Goal: Task Accomplishment & Management: Manage account settings

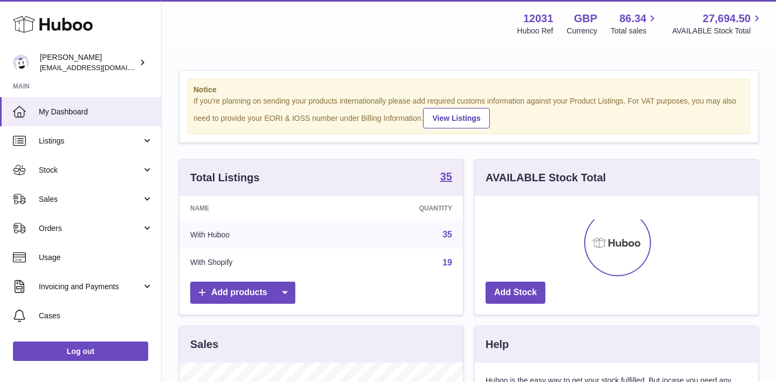
scroll to position [168, 284]
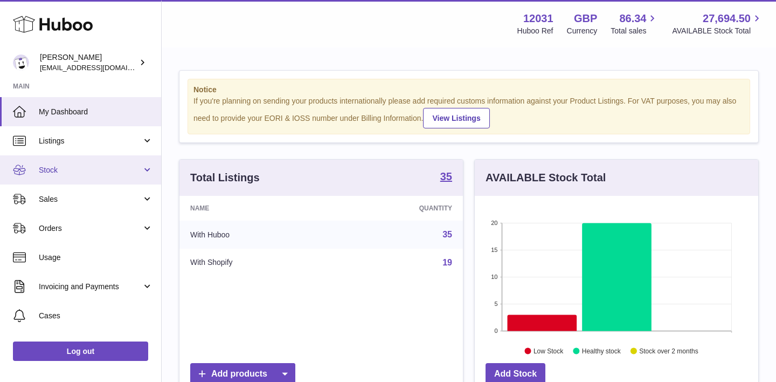
click at [64, 166] on span "Stock" at bounding box center [90, 170] width 103 height 10
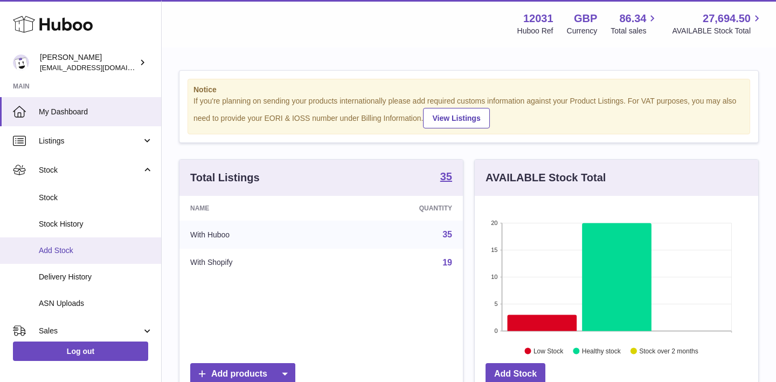
click at [60, 250] on span "Add Stock" at bounding box center [96, 250] width 114 height 10
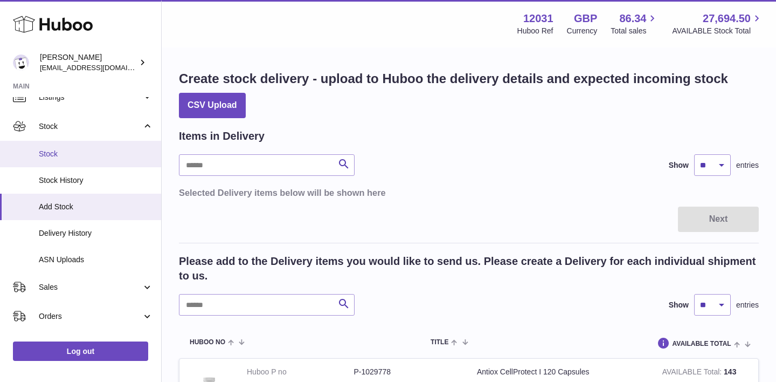
scroll to position [51, 0]
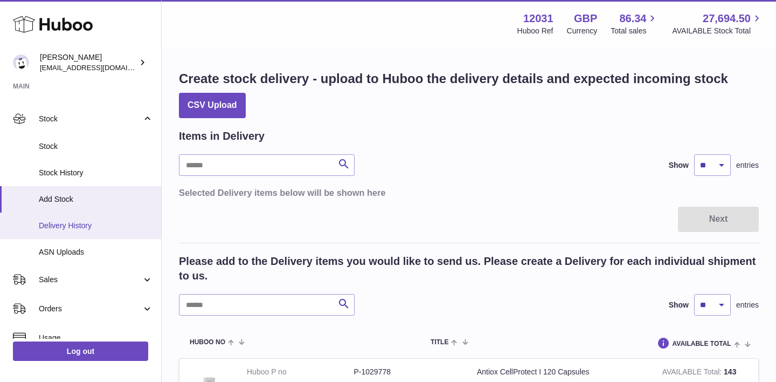
click at [81, 225] on span "Delivery History" at bounding box center [96, 225] width 114 height 10
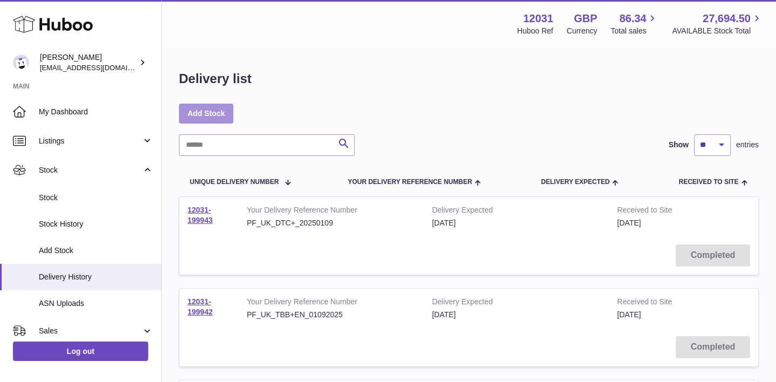
click at [213, 112] on link "Add Stock" at bounding box center [206, 112] width 54 height 19
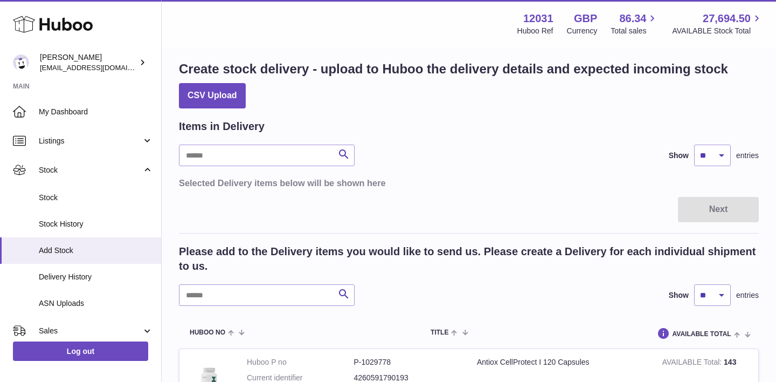
scroll to position [9, 0]
click at [237, 157] on input "text" at bounding box center [267, 157] width 176 height 22
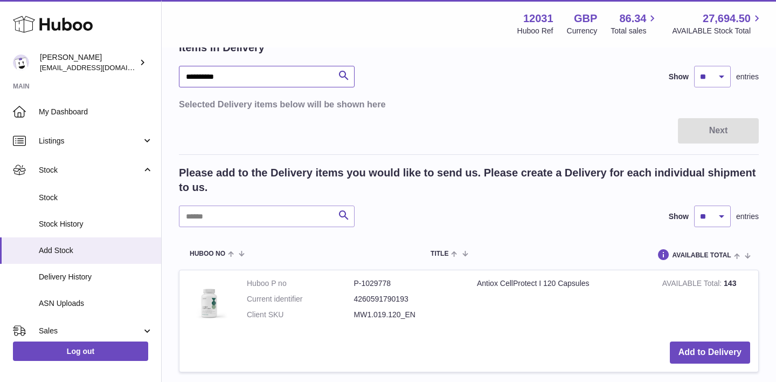
scroll to position [82, 0]
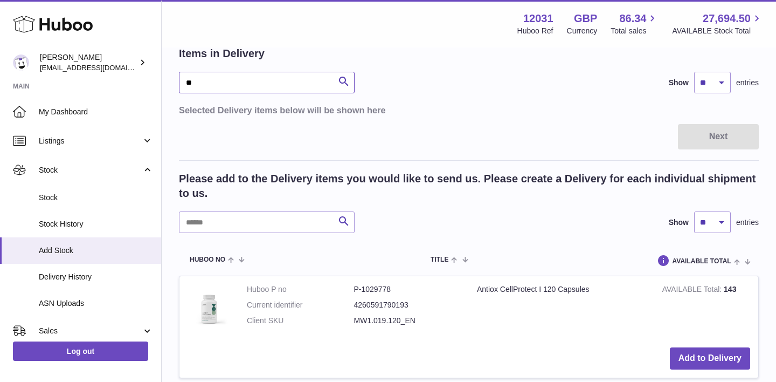
type input "*"
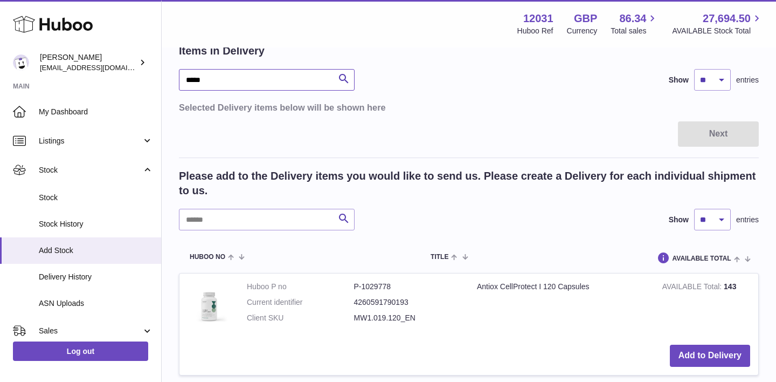
scroll to position [79, 0]
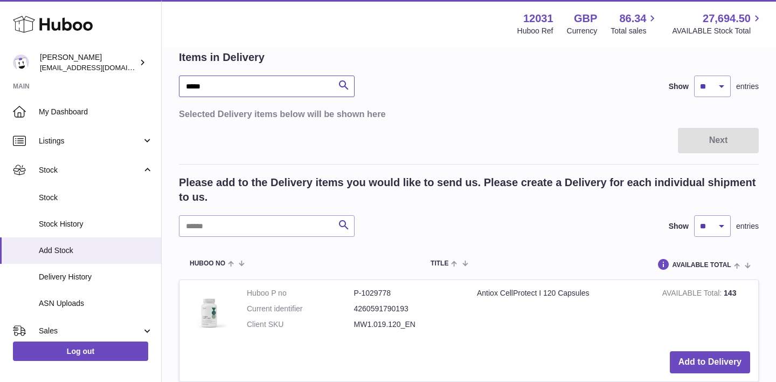
type input "*****"
click at [235, 233] on input "text" at bounding box center [267, 226] width 176 height 22
type input "*****"
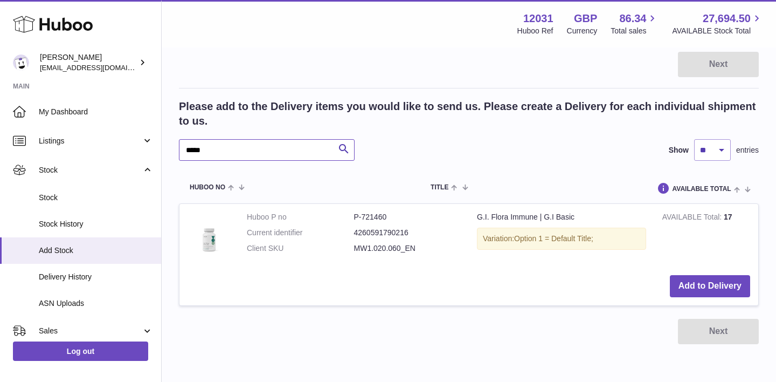
scroll to position [156, 0]
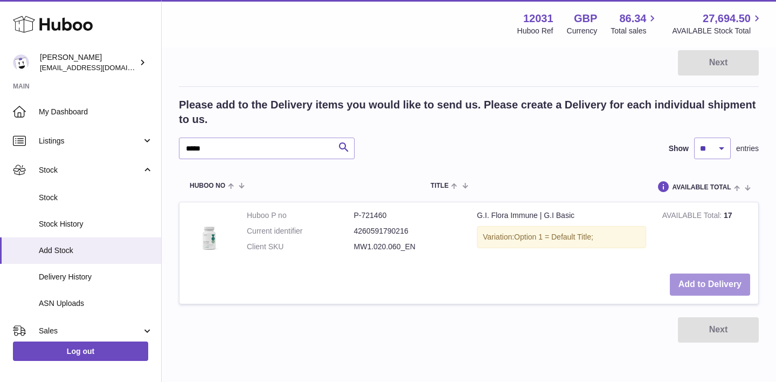
click at [688, 286] on button "Add to Delivery" at bounding box center [710, 284] width 80 height 22
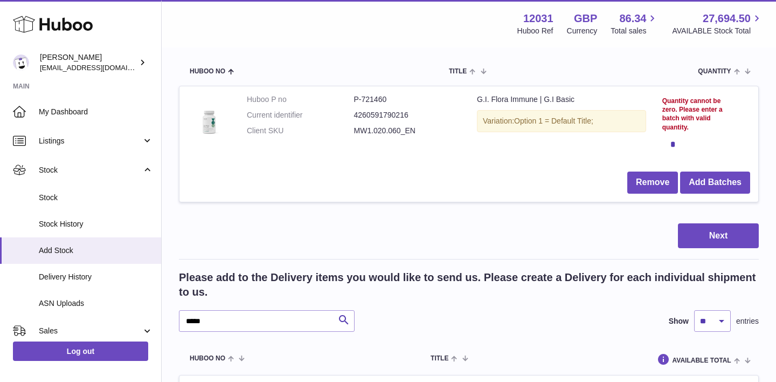
scroll to position [130, 0]
click at [715, 182] on button "Add Batches" at bounding box center [715, 183] width 70 height 22
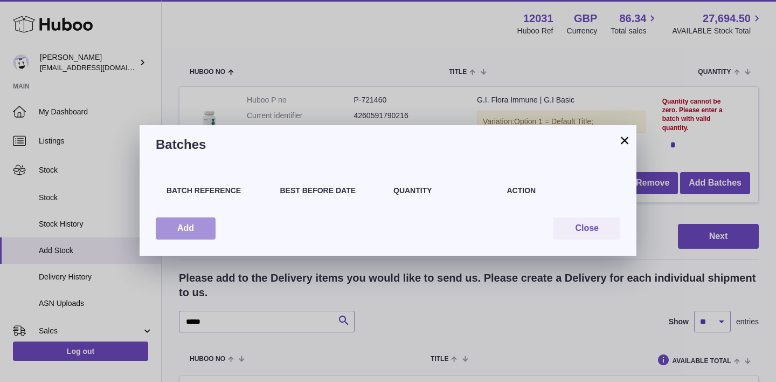
click at [194, 220] on button "Add" at bounding box center [186, 228] width 60 height 22
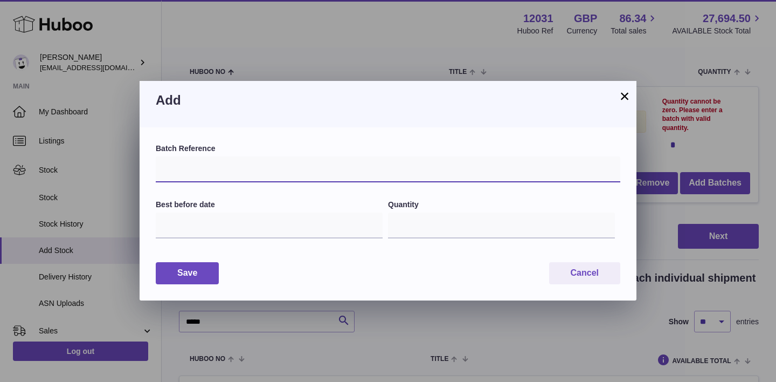
click at [178, 164] on input "text" at bounding box center [388, 169] width 465 height 26
paste input "*********"
type input "*********"
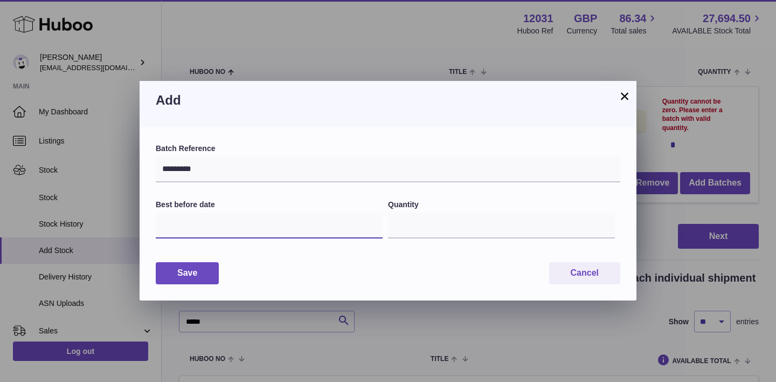
click at [190, 226] on input "text" at bounding box center [269, 225] width 227 height 26
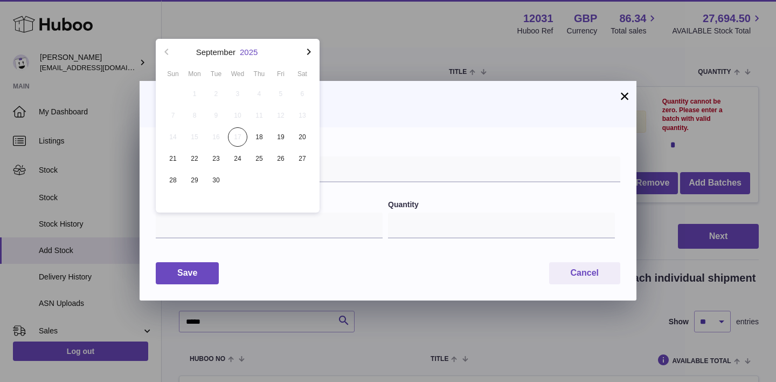
click at [250, 50] on button "2025" at bounding box center [249, 52] width 18 height 8
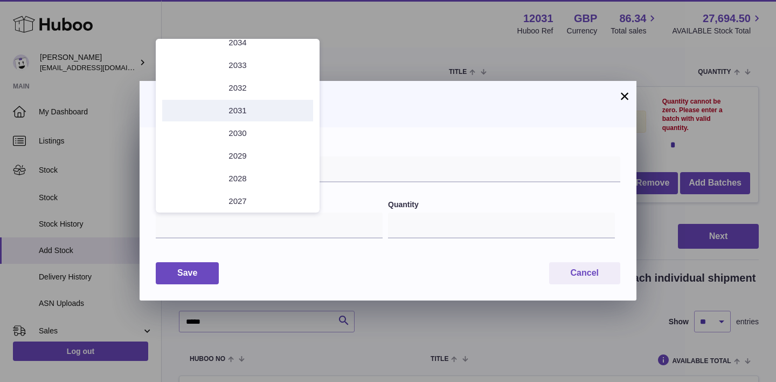
scroll to position [35, 0]
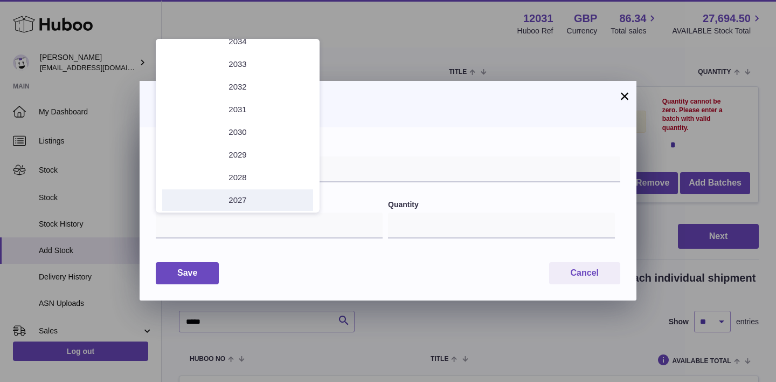
click at [236, 199] on li "2027" at bounding box center [237, 200] width 151 height 22
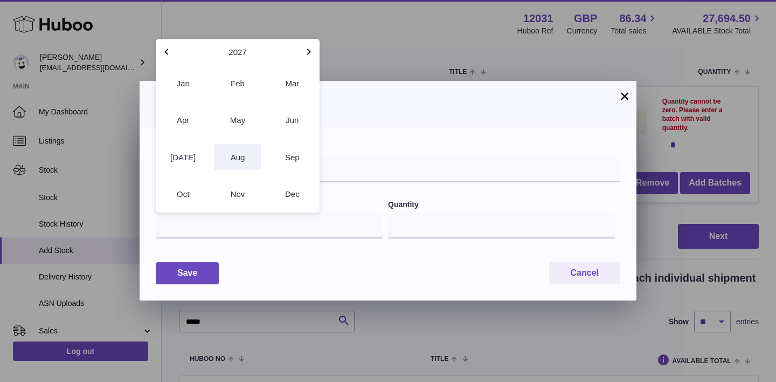
click at [249, 158] on button "Aug" at bounding box center [238, 157] width 46 height 26
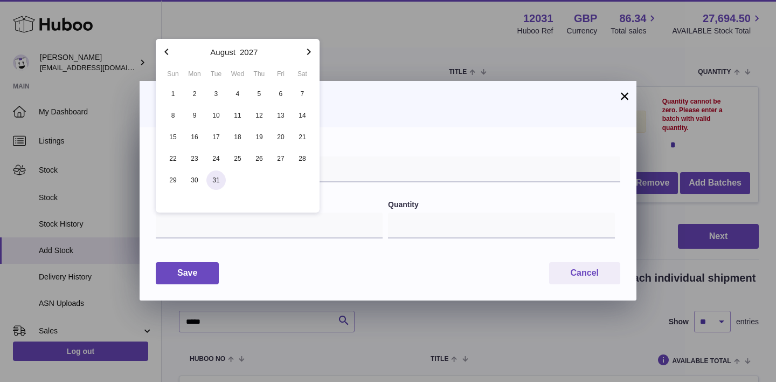
click at [210, 185] on span "31" at bounding box center [215, 179] width 19 height 19
type input "**********"
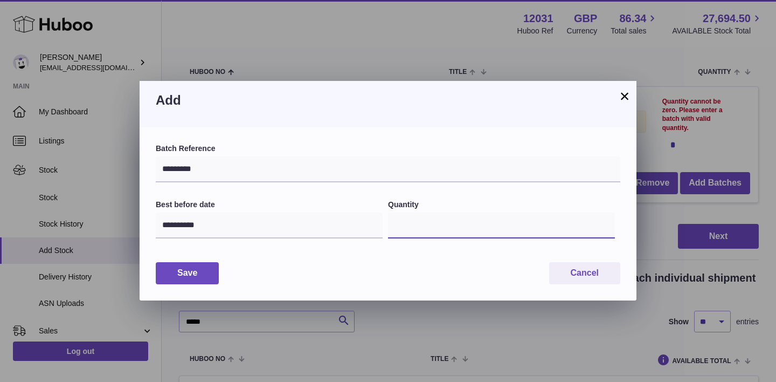
click at [405, 224] on input "*" at bounding box center [501, 225] width 227 height 26
type input "***"
click at [194, 272] on button "Save" at bounding box center [187, 273] width 63 height 22
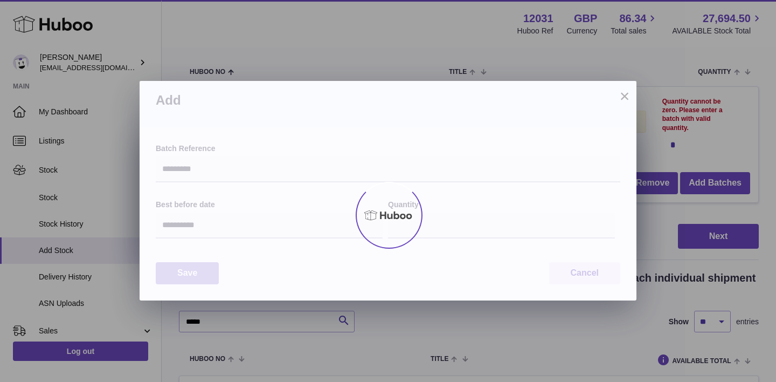
type input "***"
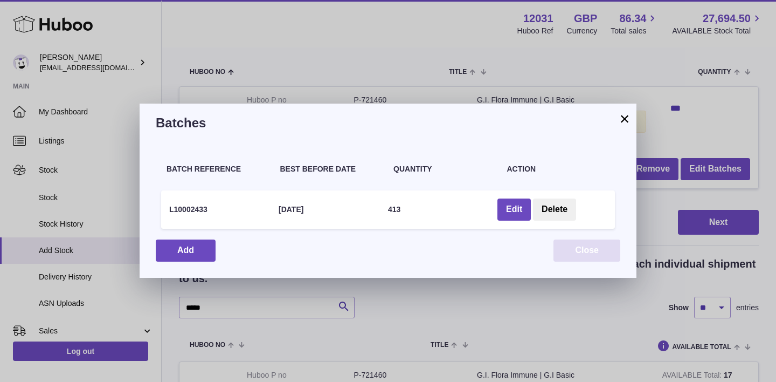
click at [590, 248] on button "Close" at bounding box center [587, 250] width 67 height 22
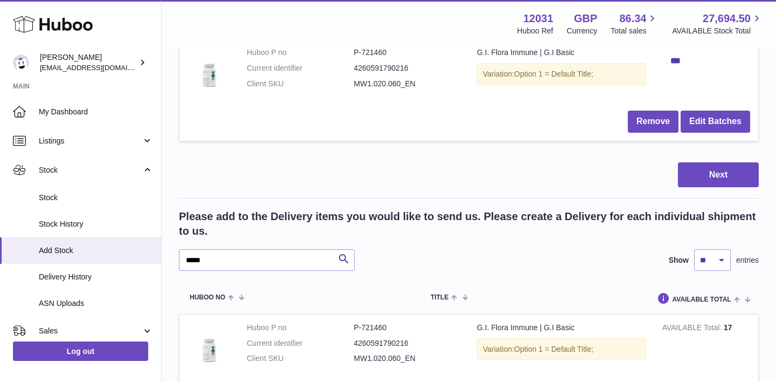
scroll to position [92, 0]
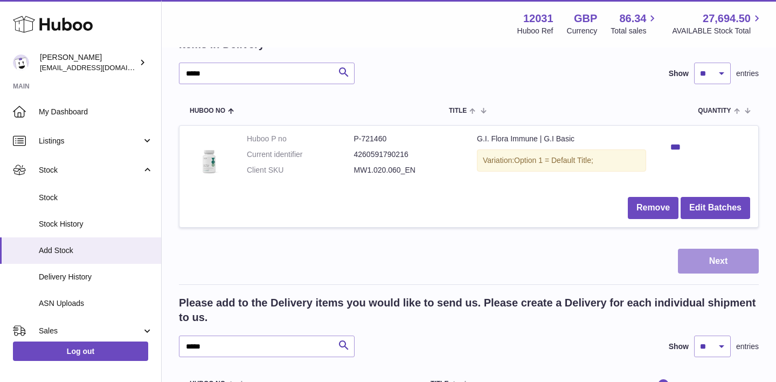
click at [704, 261] on button "Next" at bounding box center [718, 260] width 81 height 25
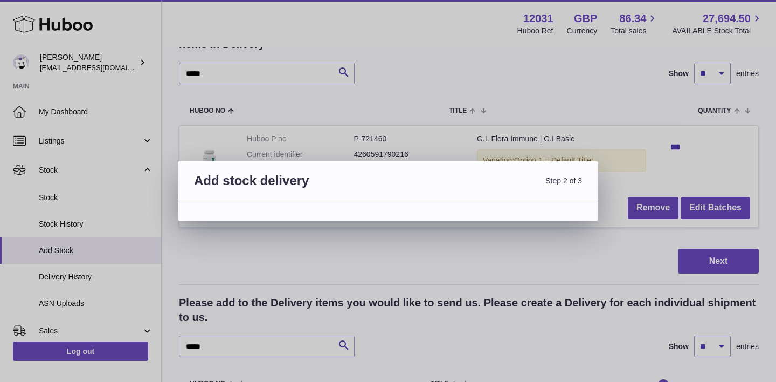
click at [546, 252] on div "Add stock delivery Step 2 of 3" at bounding box center [388, 191] width 776 height 382
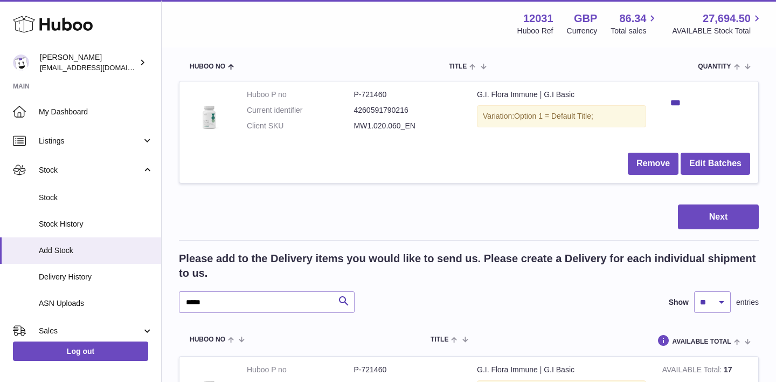
scroll to position [135, 0]
click at [719, 220] on button "Next" at bounding box center [718, 217] width 81 height 25
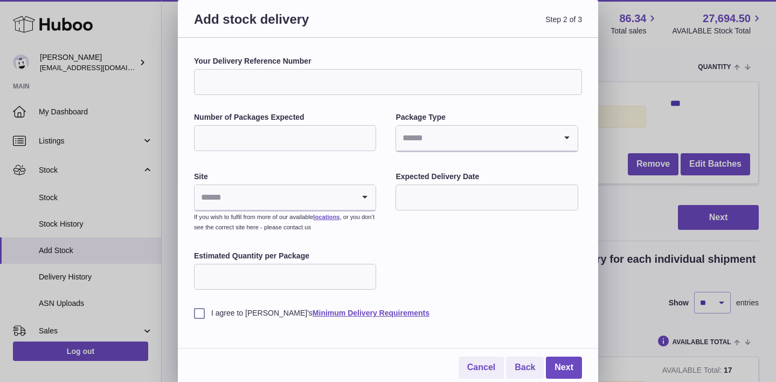
click at [242, 79] on input "Your Delivery Reference Number" at bounding box center [388, 82] width 388 height 26
paste input "**********"
drag, startPoint x: 231, startPoint y: 81, endPoint x: 280, endPoint y: 80, distance: 49.1
click at [280, 80] on input "**********" at bounding box center [388, 82] width 388 height 26
type input "**********"
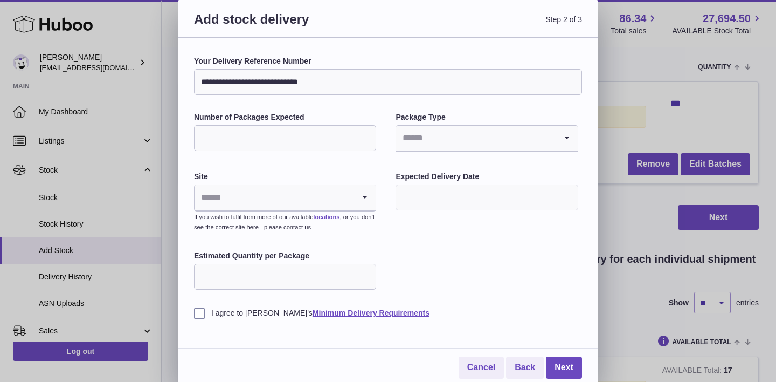
click at [273, 138] on input "Number of Packages Expected" at bounding box center [285, 138] width 182 height 26
type input "*"
click at [469, 137] on input "Search for option" at bounding box center [476, 138] width 160 height 25
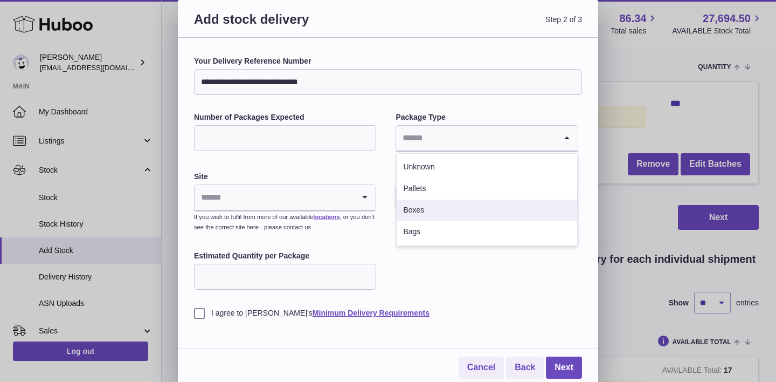
click at [431, 210] on li "Boxes" at bounding box center [487, 210] width 180 height 22
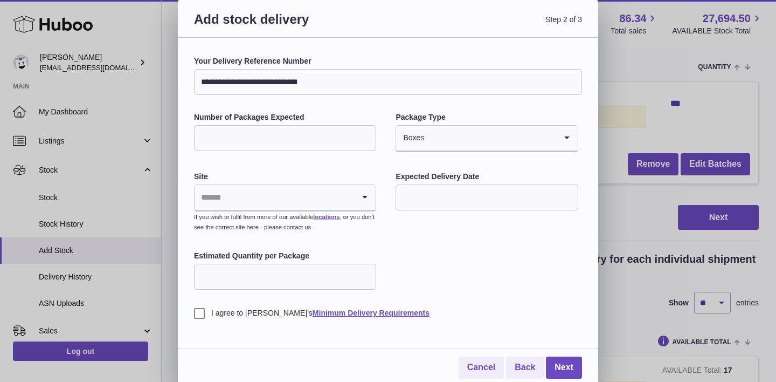
click at [243, 198] on input "Search for option" at bounding box center [275, 197] width 160 height 25
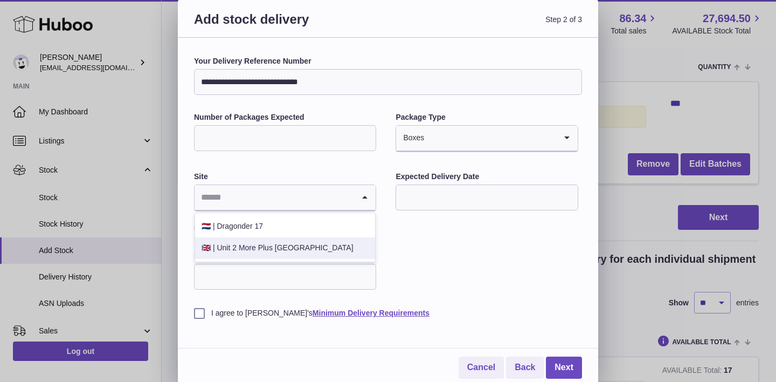
click at [240, 248] on li "🇬🇧 | Unit 2 More Plus Central Park" at bounding box center [285, 248] width 180 height 22
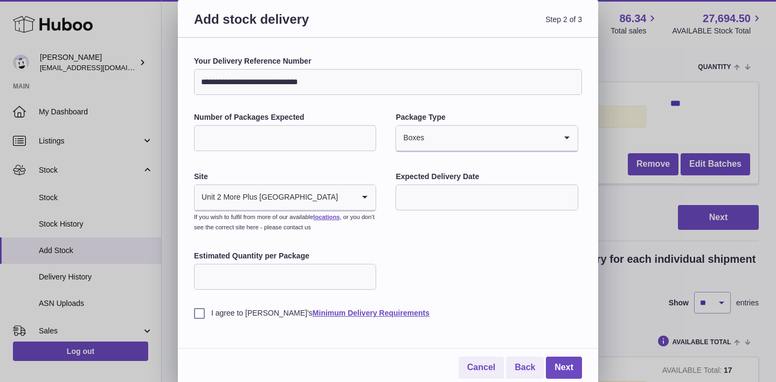
click at [423, 195] on input "text" at bounding box center [487, 197] width 182 height 26
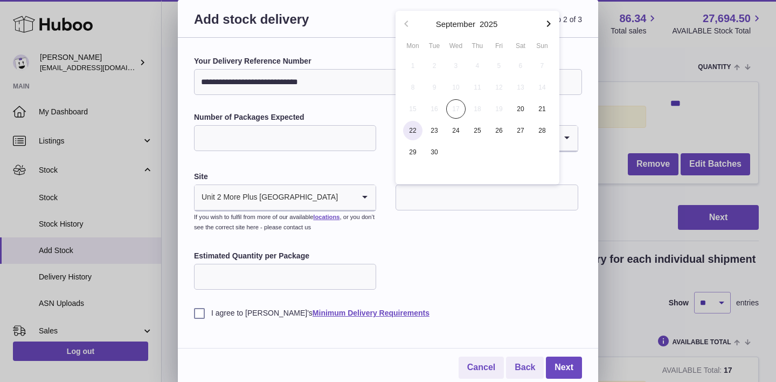
click at [415, 132] on span "22" at bounding box center [412, 130] width 19 height 19
type input "**********"
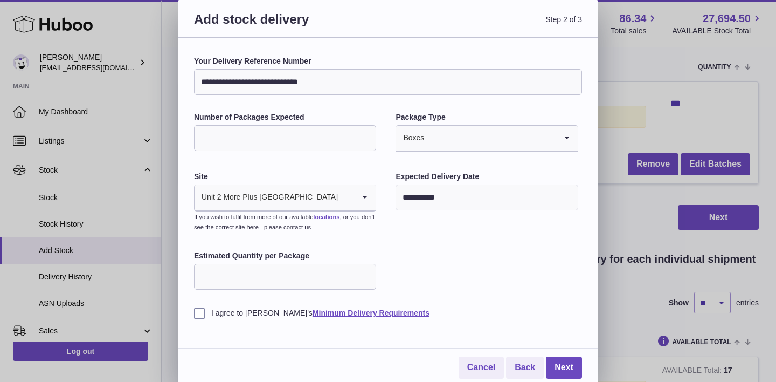
click at [227, 277] on input "Estimated Quantity per Package" at bounding box center [285, 277] width 182 height 26
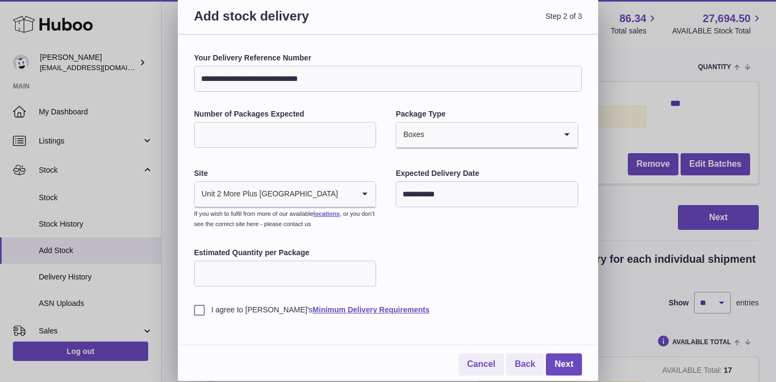
type input "*"
type input "***"
click at [201, 310] on label "I agree to Huboo's Minimum Delivery Requirements" at bounding box center [388, 310] width 388 height 10
click at [568, 365] on link "Next" at bounding box center [564, 364] width 36 height 22
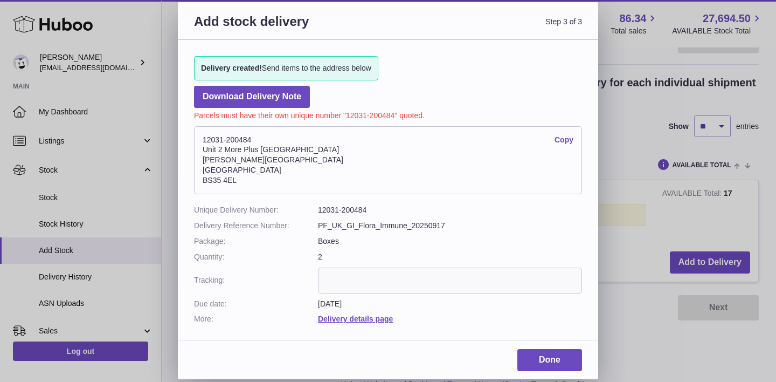
scroll to position [179, 0]
click at [328, 210] on dd "12031-200484" at bounding box center [450, 210] width 264 height 10
copy dl "12031-200484"
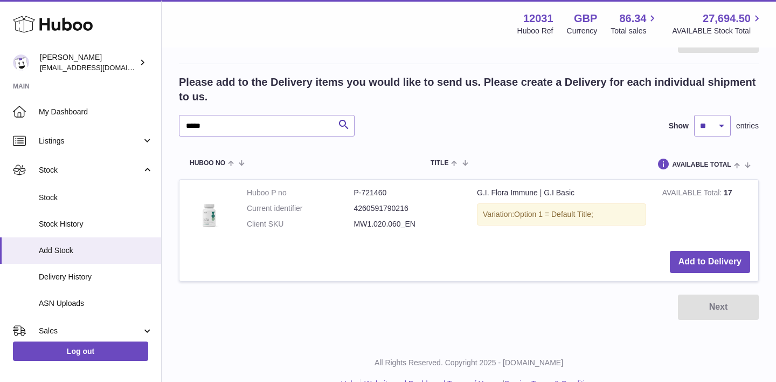
click at [637, 186] on div at bounding box center [388, 191] width 776 height 382
drag, startPoint x: 475, startPoint y: 192, endPoint x: 592, endPoint y: 197, distance: 117.1
click at [592, 197] on td "G.I. Flora Immune | G.I Basic Variation: Option 1 = Default Title;" at bounding box center [561, 210] width 185 height 63
copy td "G.I. Flora Immune | G.I Basic"
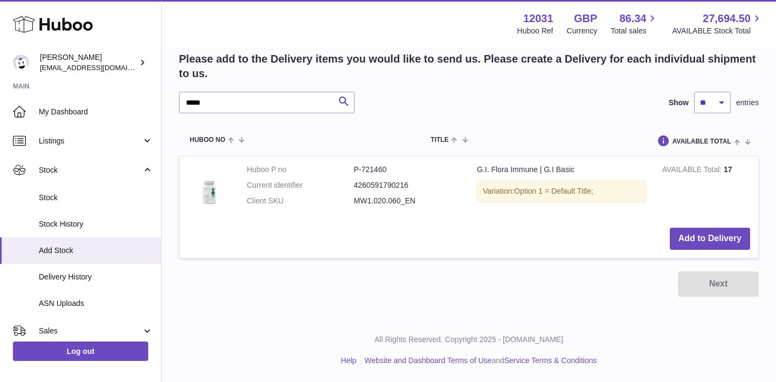
scroll to position [202, 0]
click at [62, 304] on span "ASN Uploads" at bounding box center [96, 303] width 114 height 10
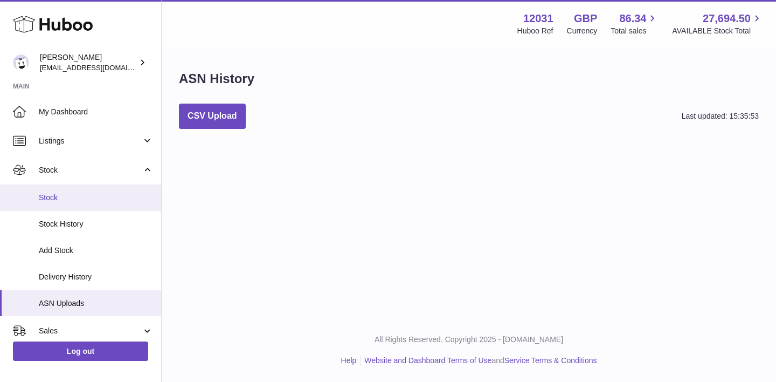
click at [56, 199] on span "Stock" at bounding box center [96, 197] width 114 height 10
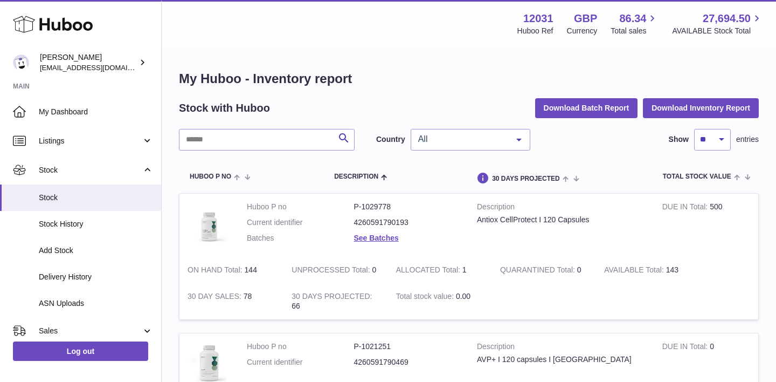
click at [74, 273] on span "Delivery History" at bounding box center [96, 277] width 114 height 10
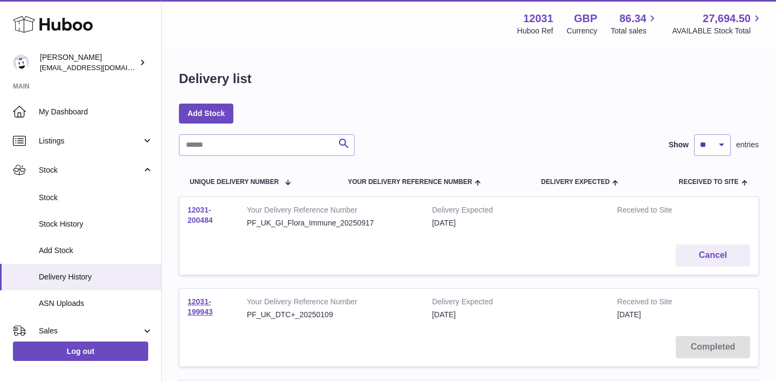
click at [188, 219] on link "12031-200484" at bounding box center [200, 214] width 25 height 19
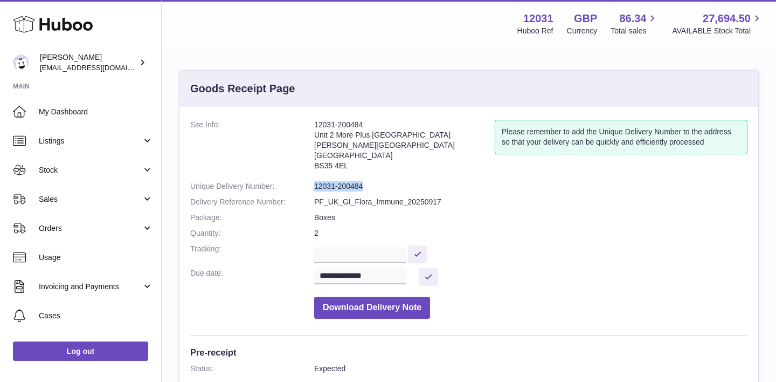
drag, startPoint x: 314, startPoint y: 185, endPoint x: 370, endPoint y: 185, distance: 55.5
click at [370, 185] on dd "12031-200484" at bounding box center [530, 186] width 433 height 10
copy dd "12031-200484"
drag, startPoint x: 336, startPoint y: 134, endPoint x: 417, endPoint y: 136, distance: 80.9
click at [417, 136] on address "12031-200484 Unit 2 More Plus [GEOGRAPHIC_DATA][PERSON_NAME][STREET_ADDRESS]" at bounding box center [404, 148] width 181 height 56
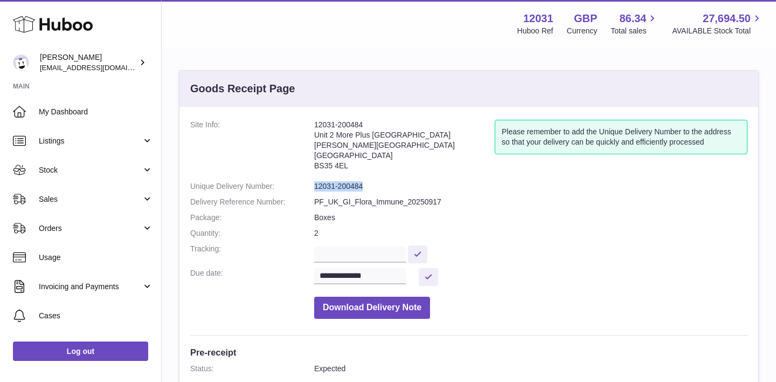
copy address "More Plus [GEOGRAPHIC_DATA]"
drag, startPoint x: 314, startPoint y: 146, endPoint x: 357, endPoint y: 146, distance: 43.1
click at [357, 146] on address "12031-200484 Unit 2 More Plus [GEOGRAPHIC_DATA][PERSON_NAME][STREET_ADDRESS]" at bounding box center [404, 148] width 181 height 56
copy address "[PERSON_NAME][GEOGRAPHIC_DATA]"
drag, startPoint x: 314, startPoint y: 165, endPoint x: 356, endPoint y: 165, distance: 42.0
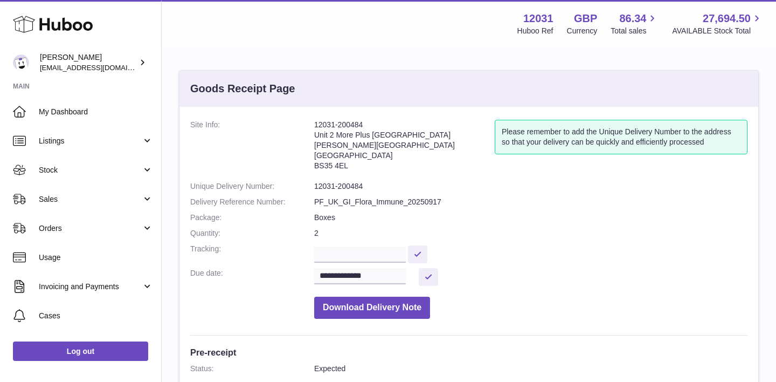
click at [356, 165] on address "12031-200484 Unit 2 More Plus [GEOGRAPHIC_DATA][PERSON_NAME][STREET_ADDRESS]" at bounding box center [404, 148] width 181 height 56
click at [341, 165] on address "12031-200484 Unit 2 More Plus [GEOGRAPHIC_DATA][PERSON_NAME][STREET_ADDRESS]" at bounding box center [404, 148] width 181 height 56
copy dd "BS35 4EL"
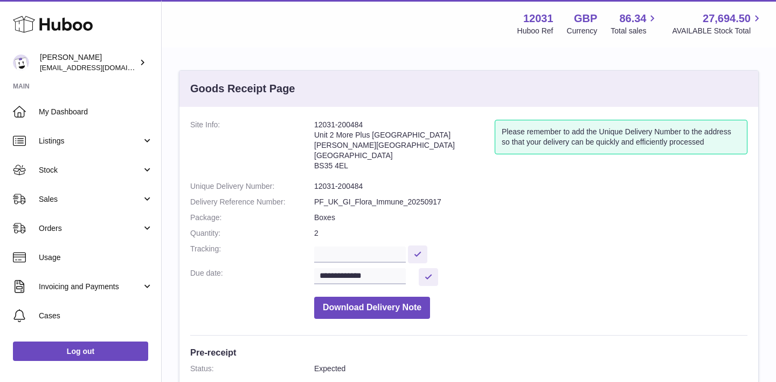
click at [323, 154] on address "12031-200484 Unit 2 More Plus [GEOGRAPHIC_DATA][PERSON_NAME][STREET_ADDRESS]" at bounding box center [404, 148] width 181 height 56
copy address "[GEOGRAPHIC_DATA]"
click at [377, 251] on input "text" at bounding box center [360, 254] width 92 height 16
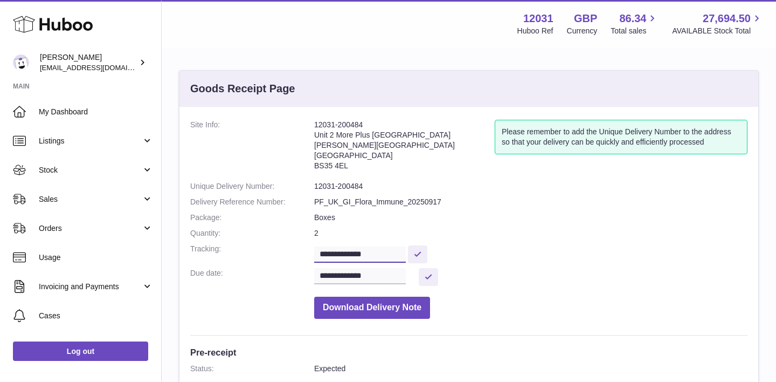
paste input "**********"
click at [395, 257] on input "**********" at bounding box center [361, 254] width 95 height 16
paste input "**********"
type input "**********"
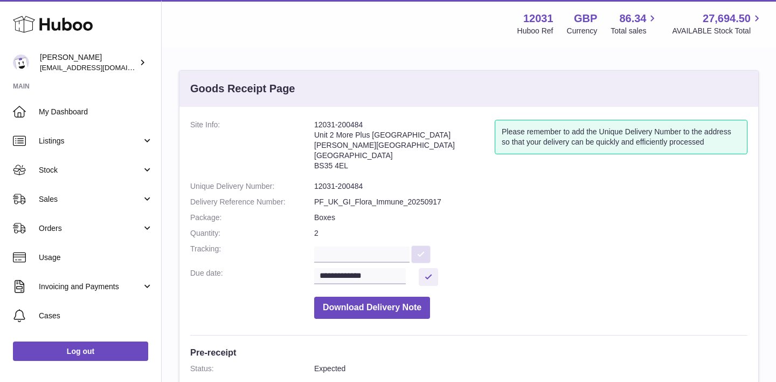
click at [423, 251] on button at bounding box center [420, 254] width 19 height 18
